Goal: Navigation & Orientation: Find specific page/section

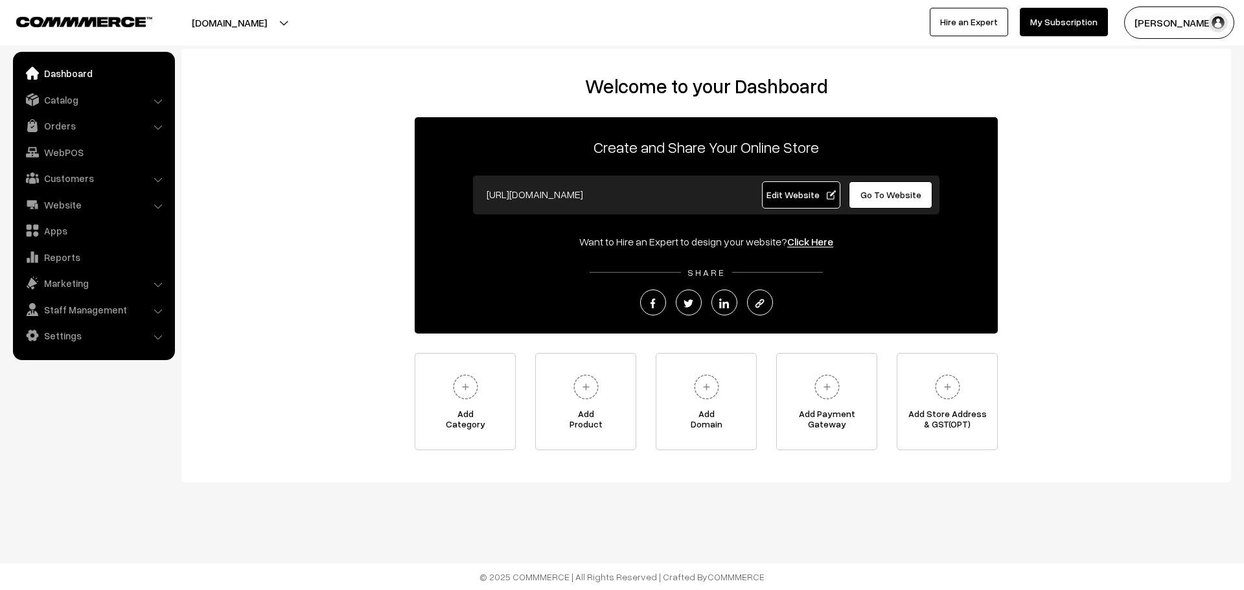
click at [220, 25] on button "[DOMAIN_NAME]" at bounding box center [229, 22] width 166 height 32
click at [79, 194] on link "Website" at bounding box center [93, 204] width 154 height 23
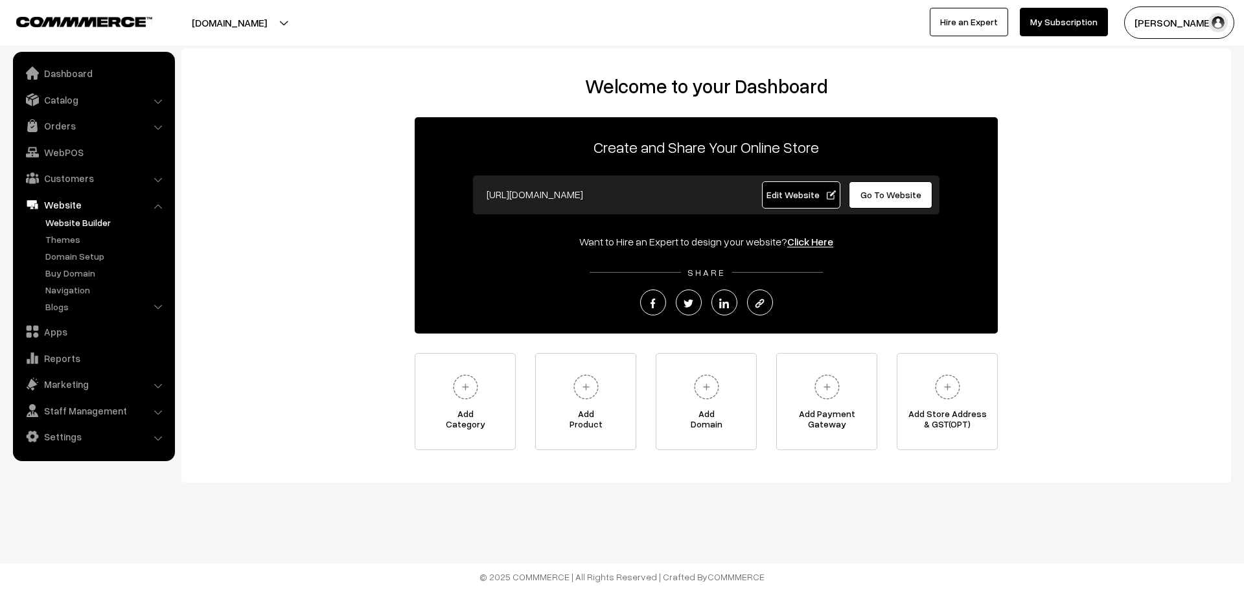
click at [63, 229] on link "Website Builder" at bounding box center [106, 223] width 128 height 14
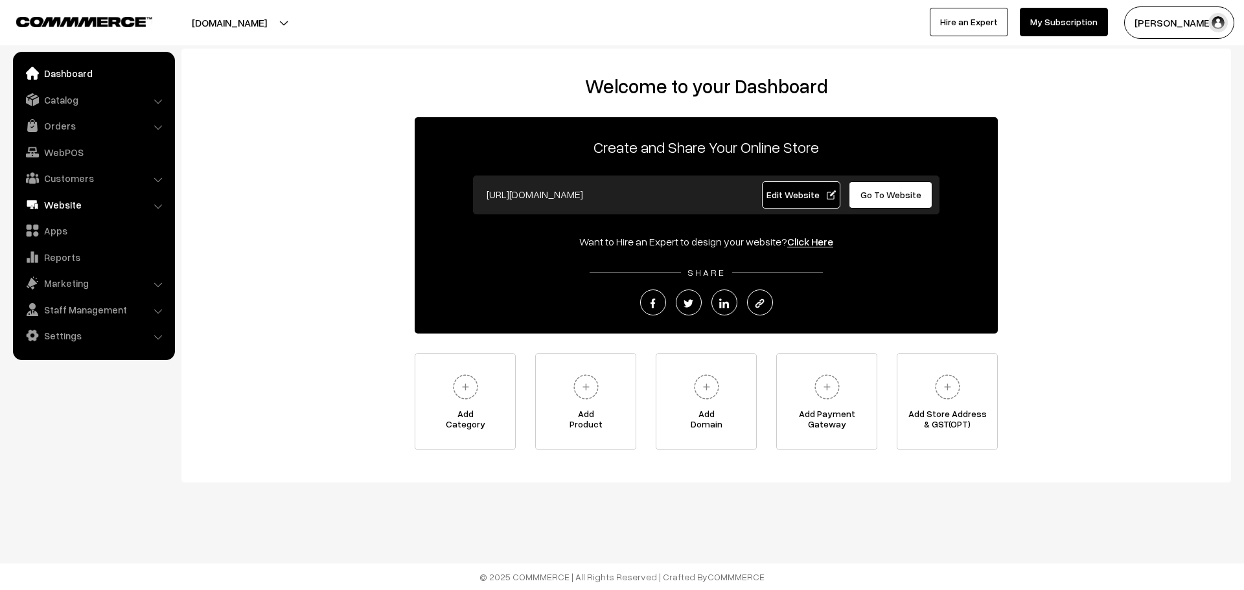
click at [77, 203] on link "Website" at bounding box center [93, 204] width 154 height 23
